Goal: Task Accomplishment & Management: Complete application form

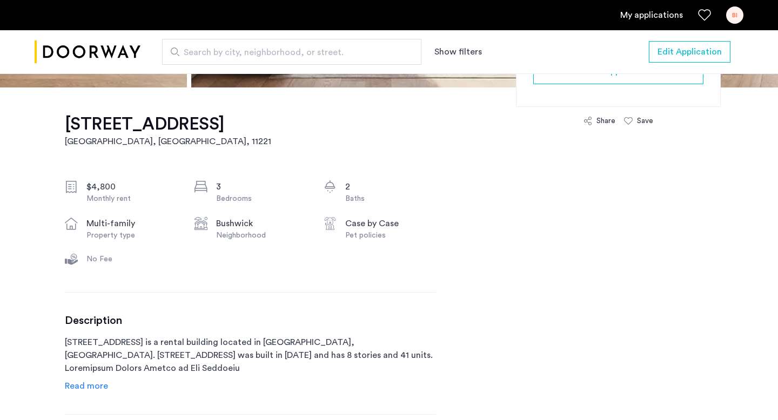
scroll to position [157, 0]
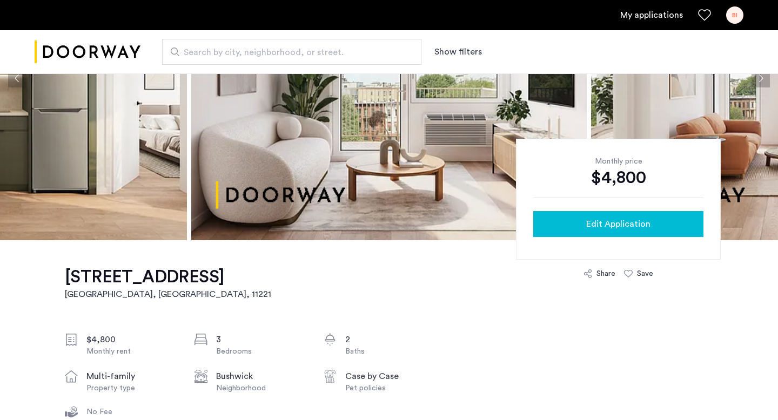
click at [556, 222] on div "Edit Application" at bounding box center [618, 224] width 153 height 13
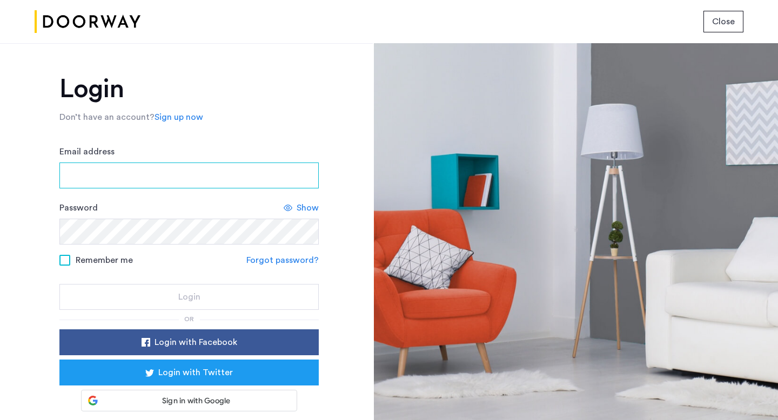
type input "**********"
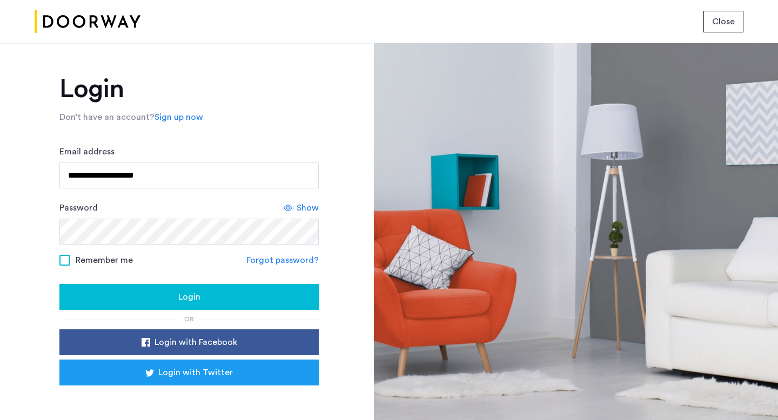
click at [184, 301] on span "Login" at bounding box center [189, 297] width 22 height 13
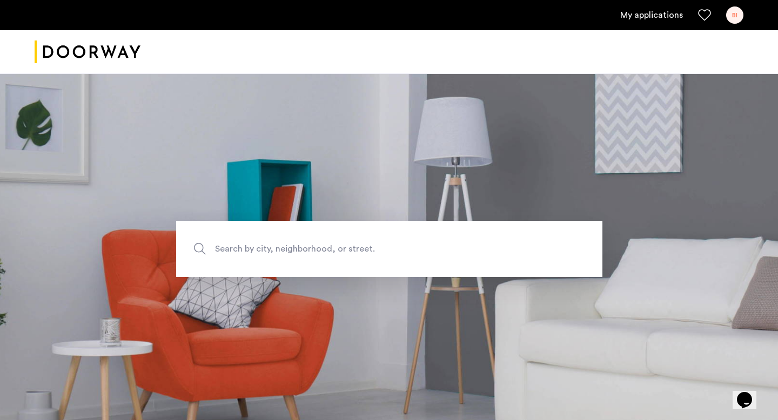
scroll to position [162, 0]
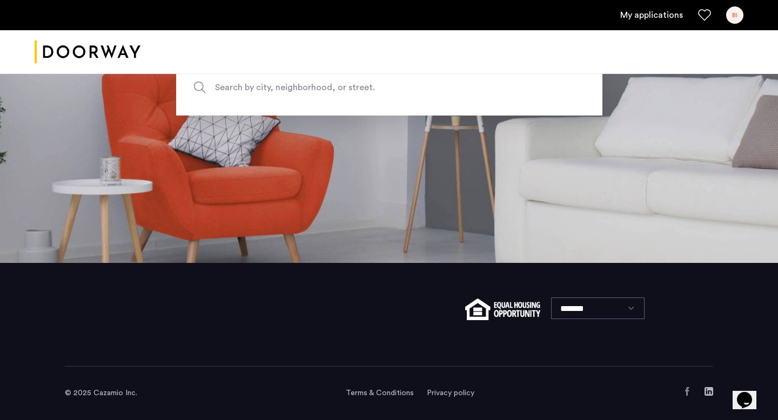
click at [653, 5] on div "My applications BI" at bounding box center [389, 15] width 778 height 30
click at [650, 15] on link "My applications" at bounding box center [651, 15] width 63 height 13
